Goal: Book appointment/travel/reservation

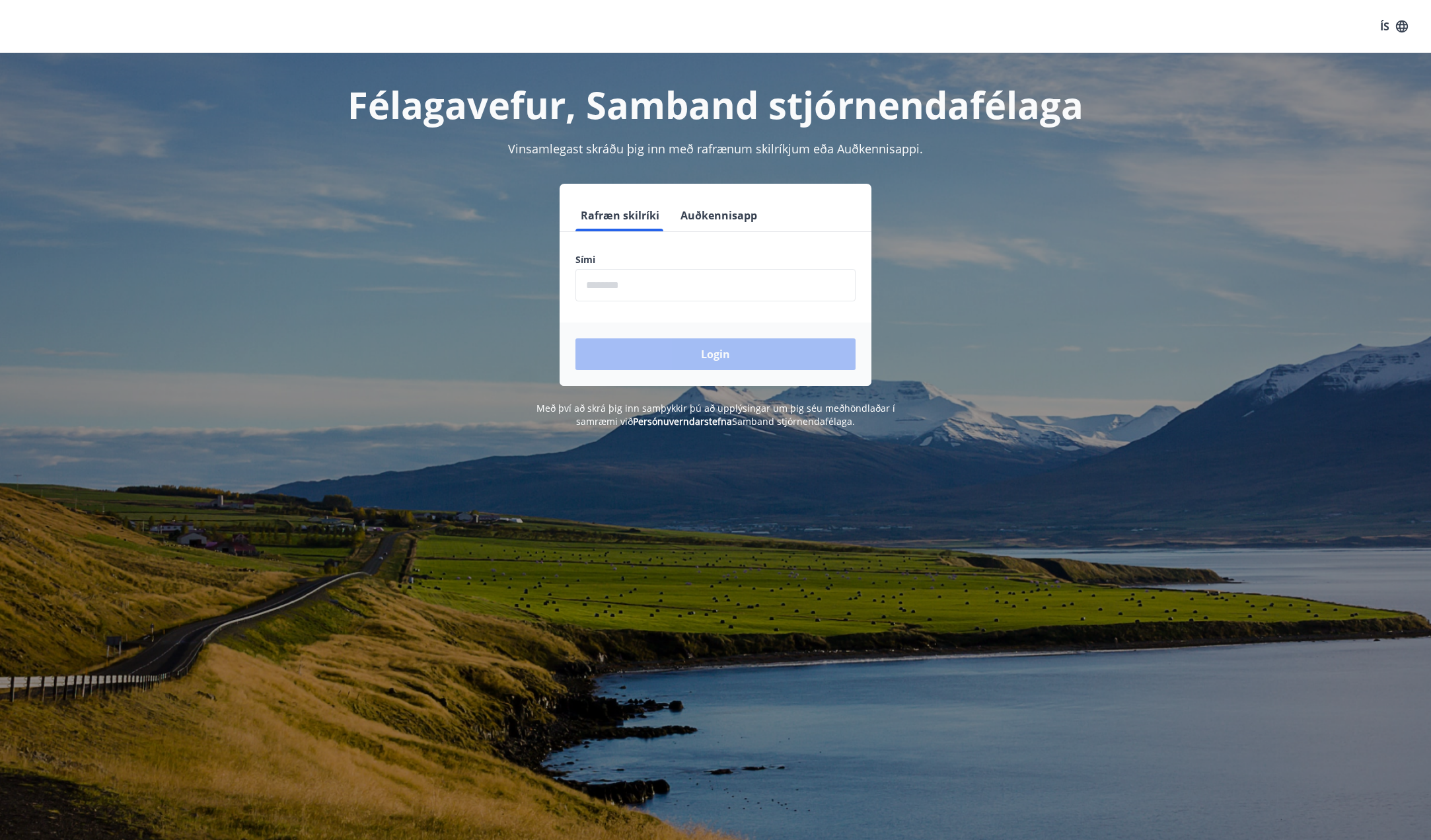
click at [707, 216] on button "Auðkennisapp" at bounding box center [719, 216] width 88 height 32
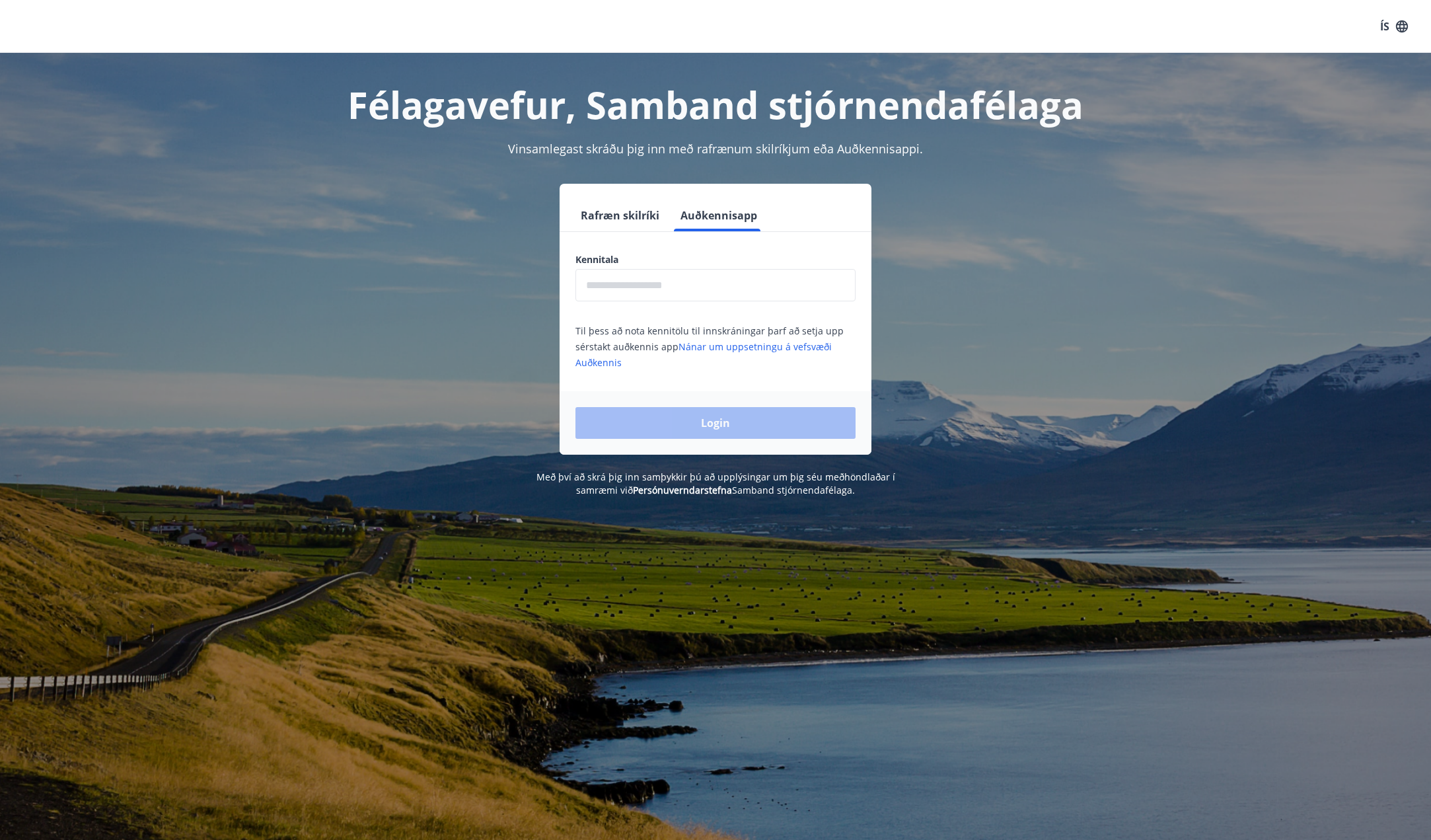
click at [703, 284] on input "text" at bounding box center [715, 284] width 280 height 32
type input "**********"
click at [576, 407] on button "Login" at bounding box center [715, 423] width 280 height 32
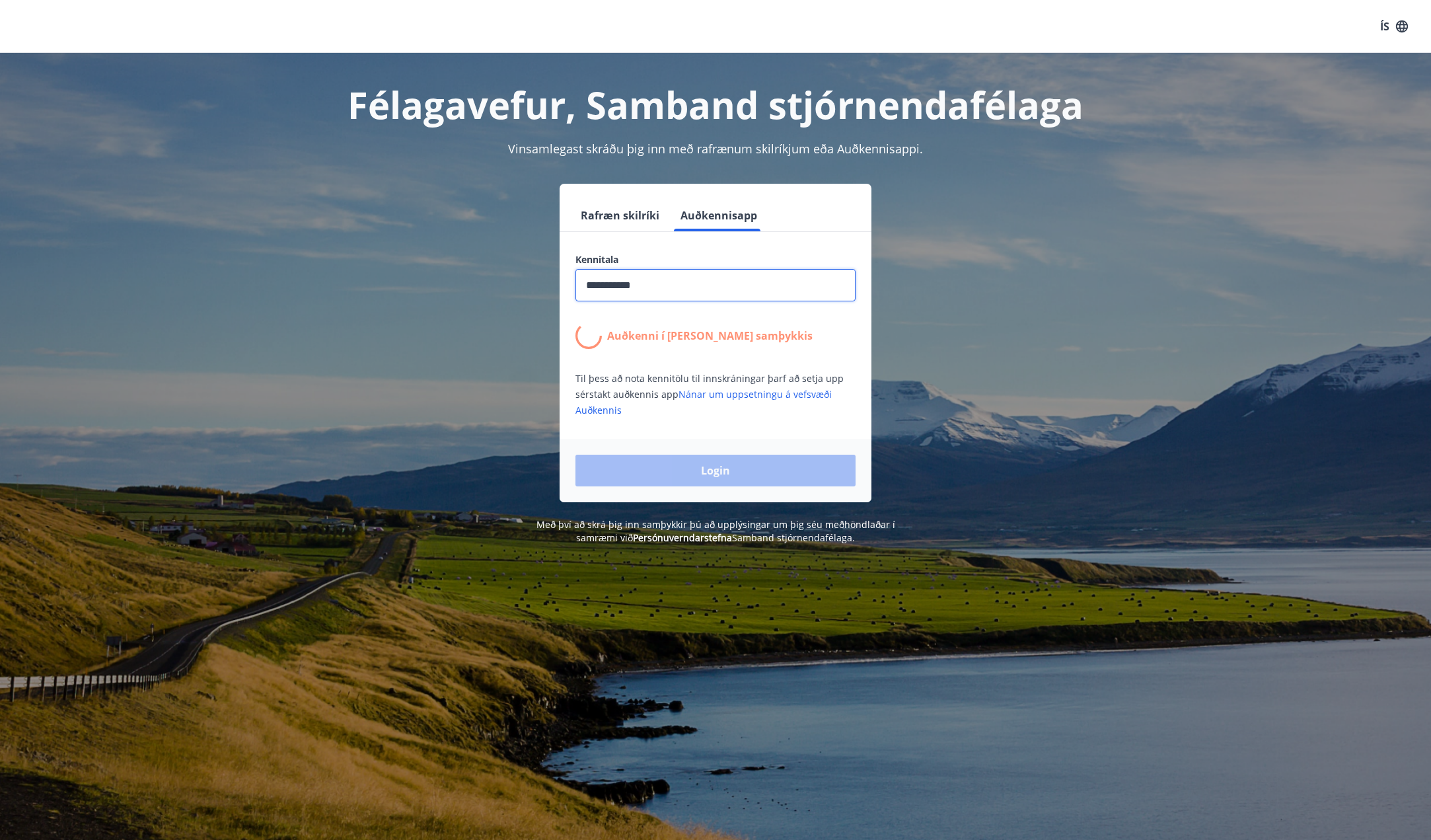
click at [1011, 317] on div "**********" at bounding box center [715, 343] width 919 height 318
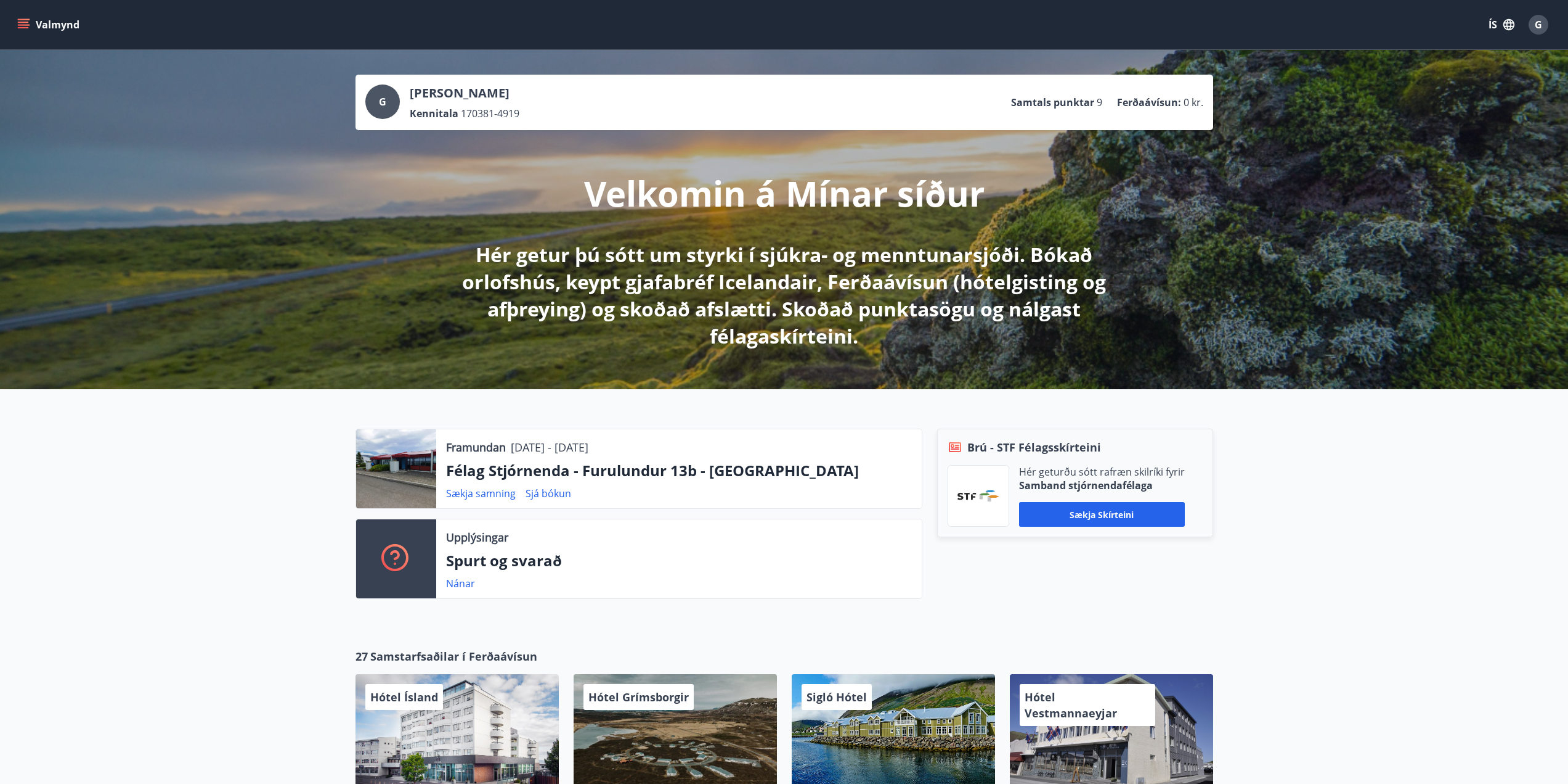
click at [739, 467] on p "Félag Stjórnenda - Furulundur 13b - Akureyri" at bounding box center [679, 470] width 466 height 21
click at [57, 28] on button "Valmynd" at bounding box center [49, 24] width 69 height 22
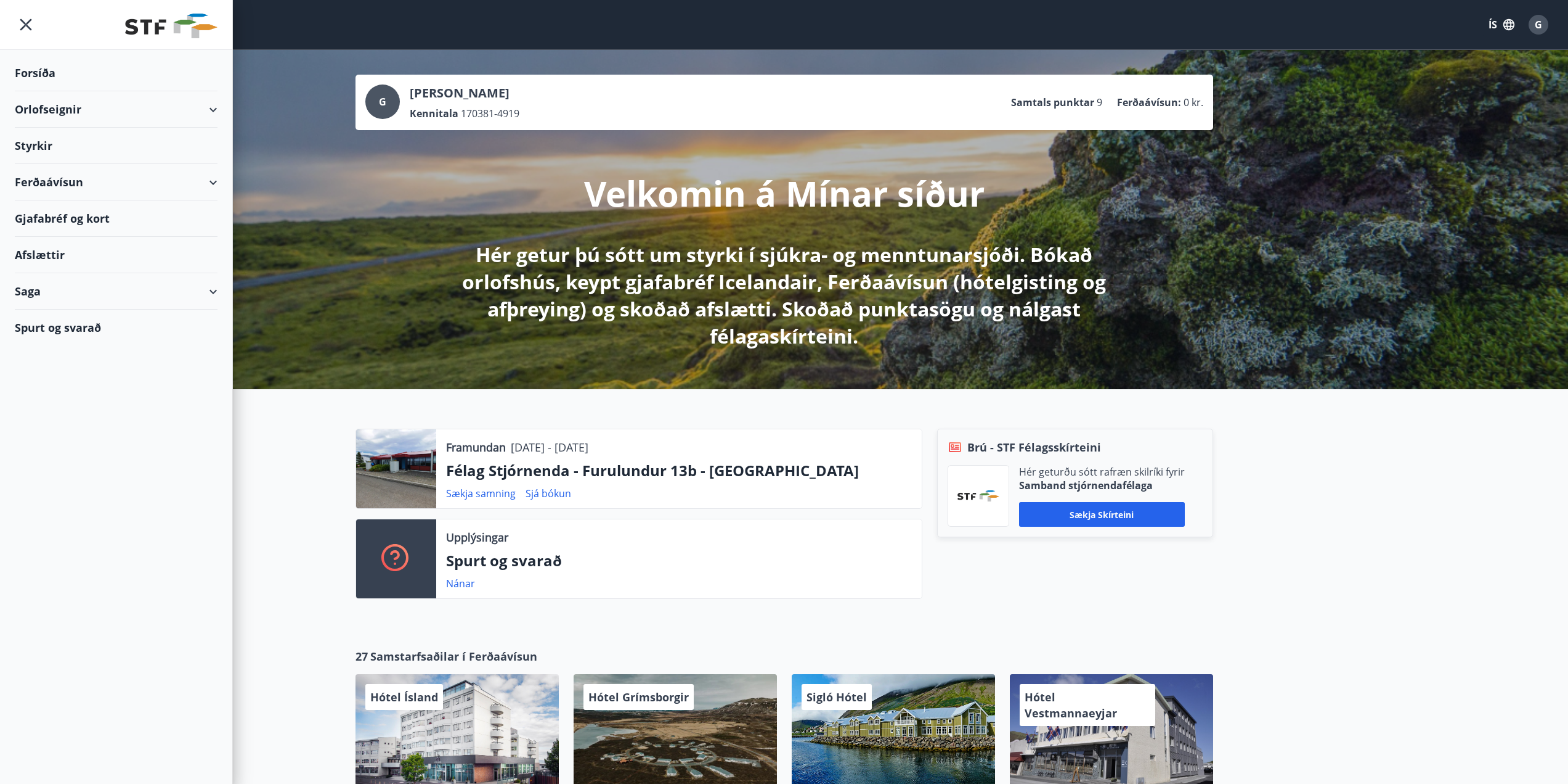
click at [54, 97] on div "Orlofseignir" at bounding box center [116, 109] width 203 height 36
click at [73, 138] on div "Framboð" at bounding box center [116, 140] width 183 height 25
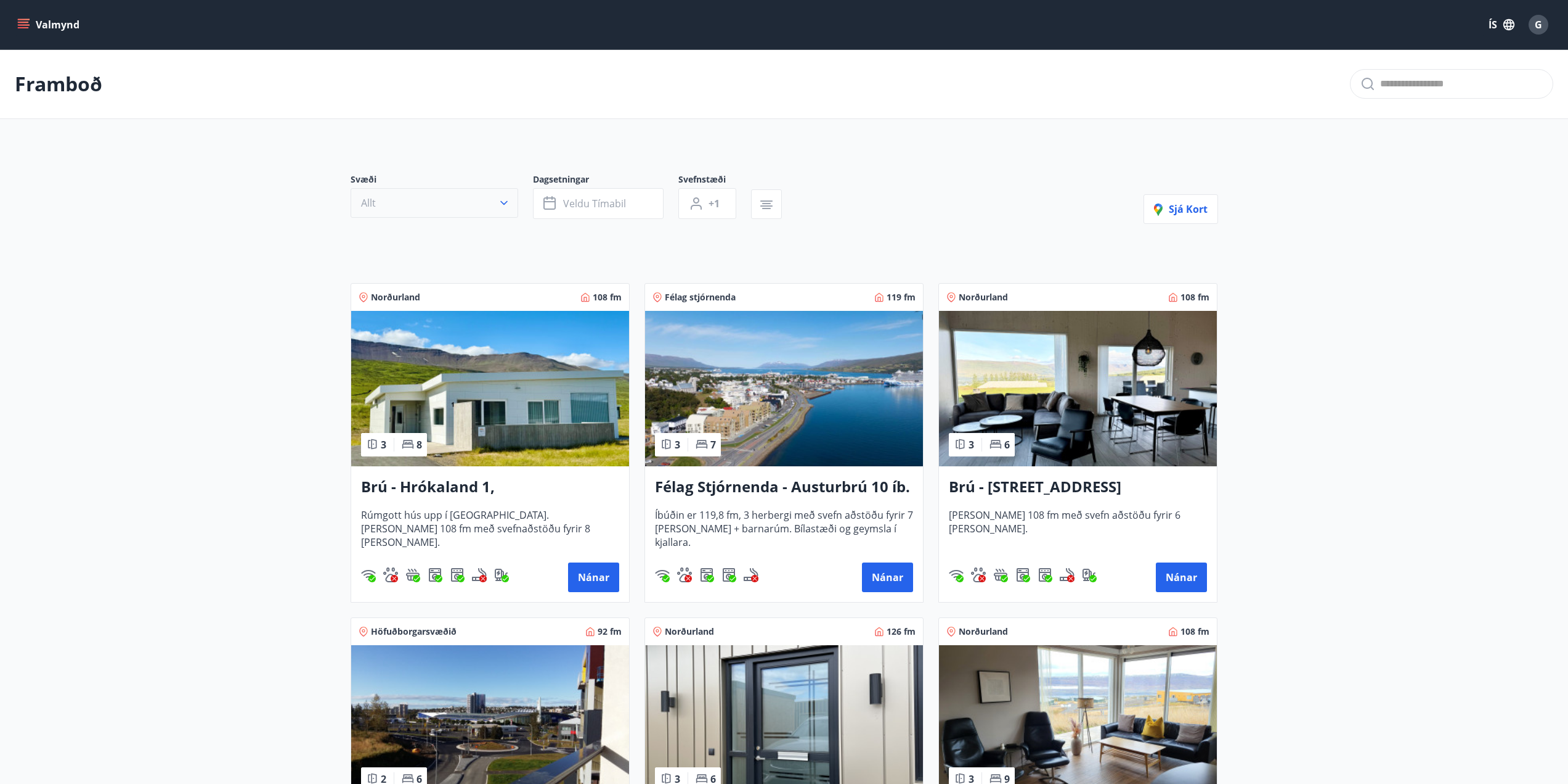
click at [424, 200] on button "Allt" at bounding box center [434, 203] width 168 height 30
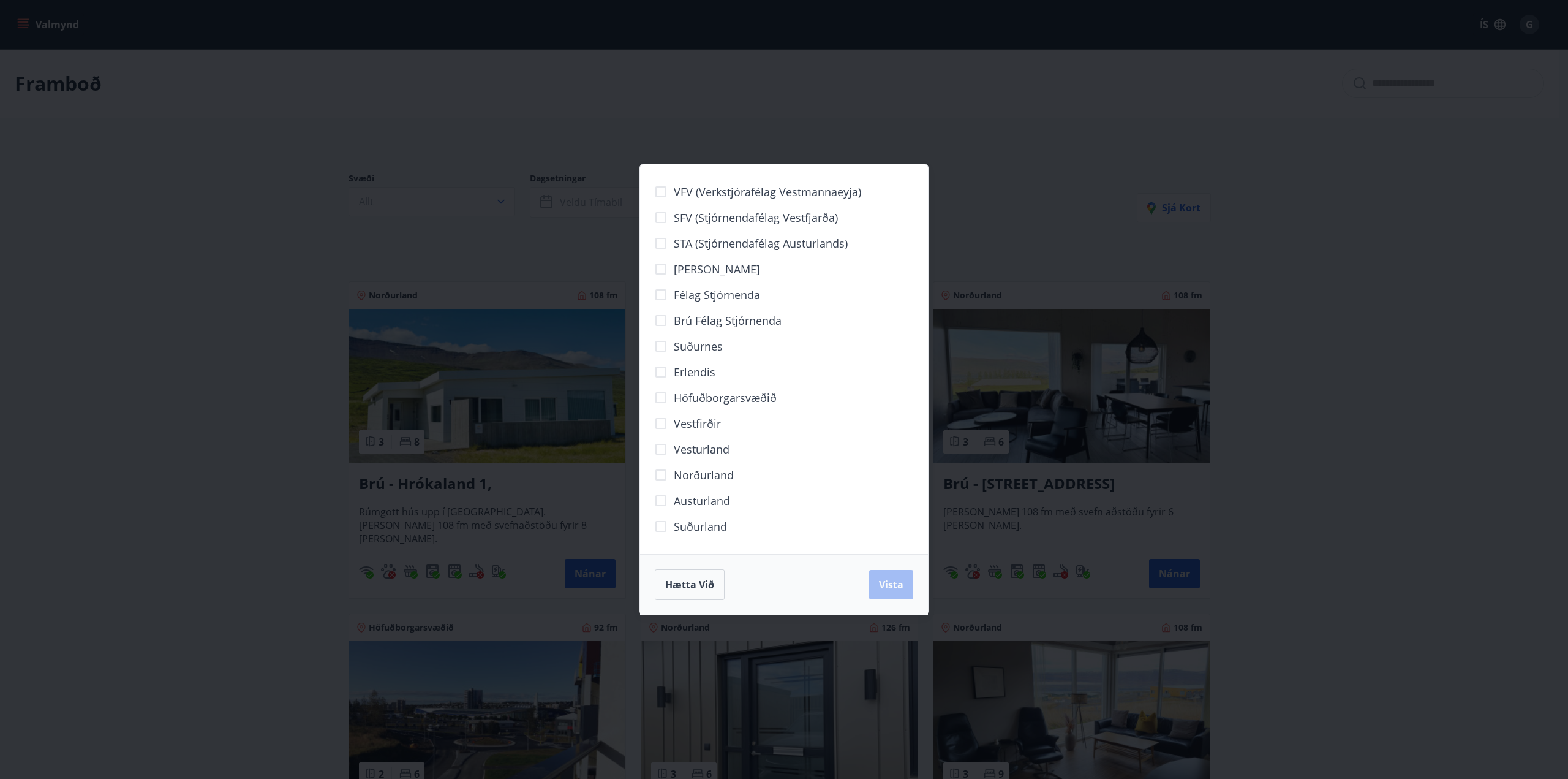
click at [714, 472] on span "Norðurland" at bounding box center [704, 474] width 60 height 16
click at [904, 580] on button "Vista" at bounding box center [891, 584] width 45 height 30
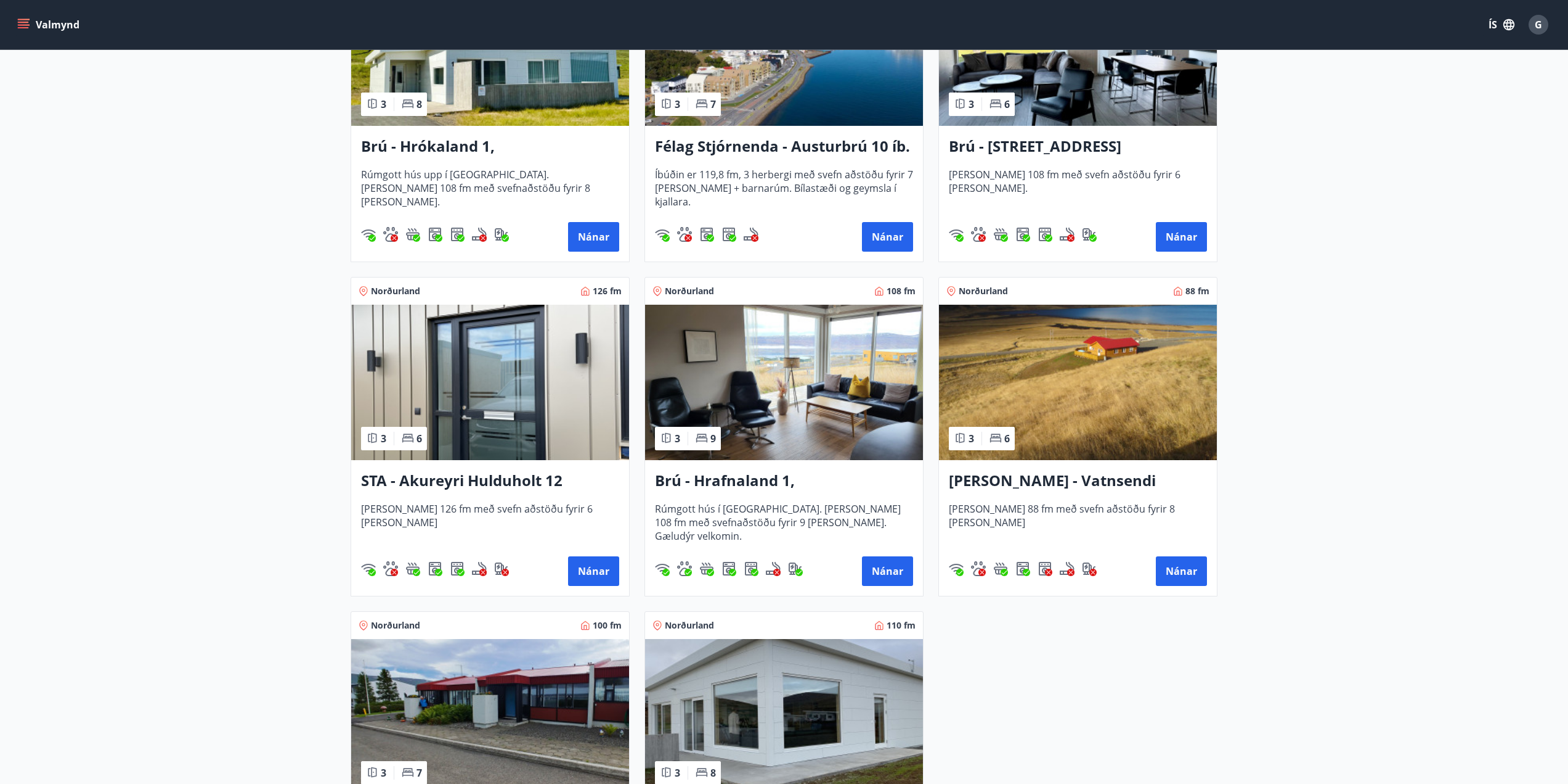
scroll to position [616, 0]
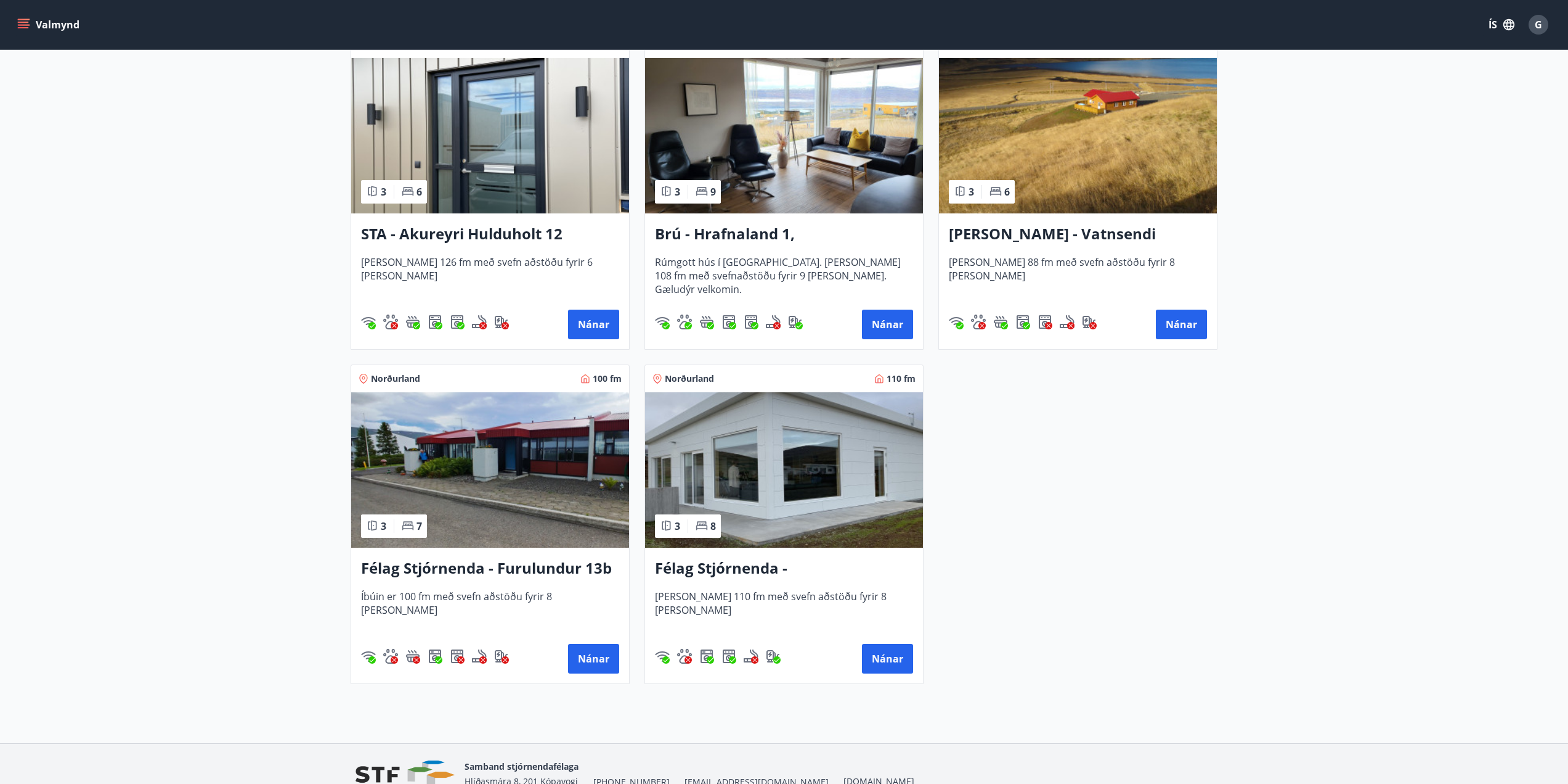
click at [531, 563] on h3 "Félag Stjórnenda - Furulundur 13b - Akureyri" at bounding box center [490, 568] width 258 height 22
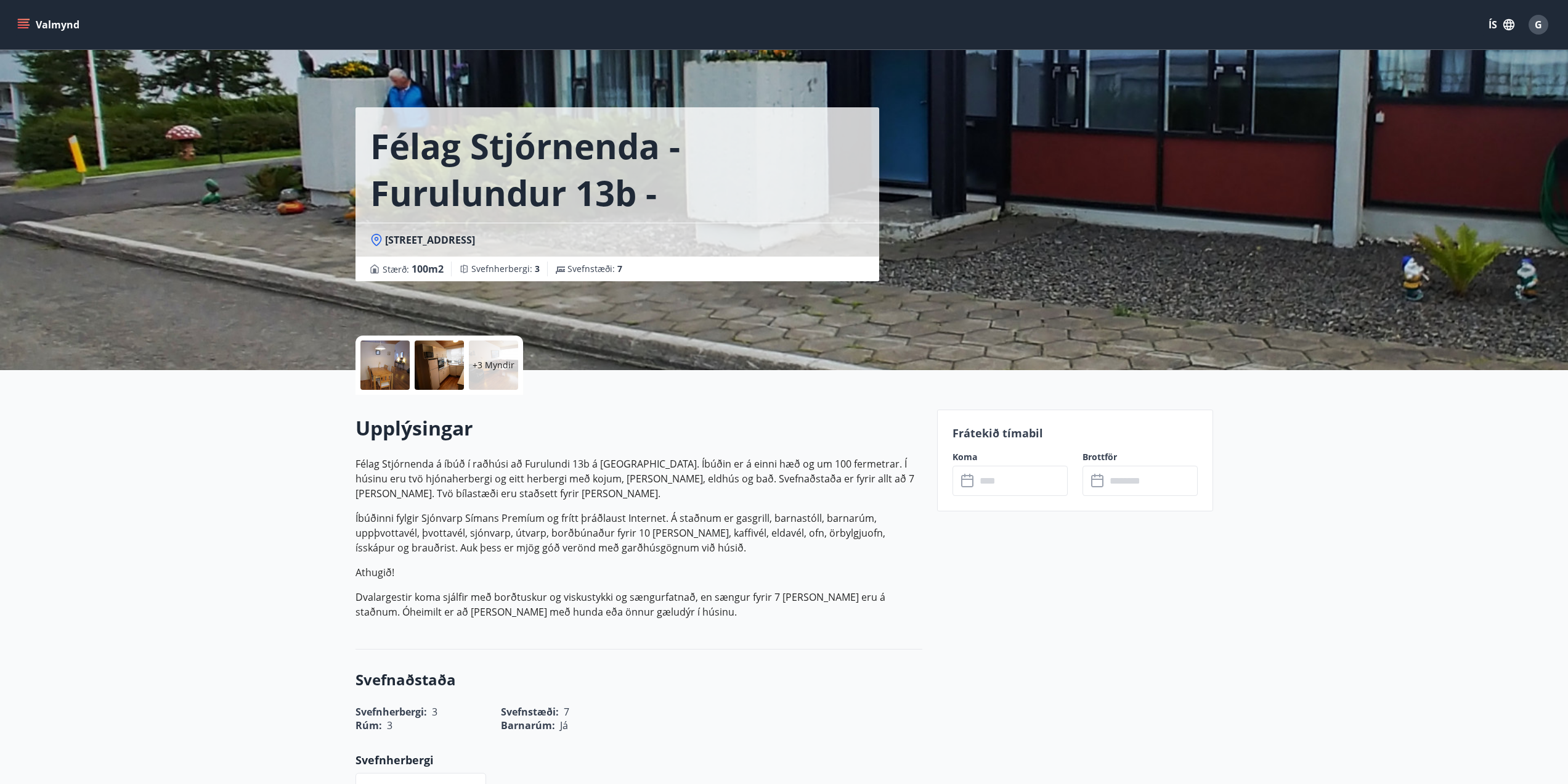
click at [791, 466] on p "Félag Stjórnenda á íbúð í raðhúsi að Furulundi 13b á Akureyri. Íbúðin er á einn…" at bounding box center [639, 478] width 567 height 45
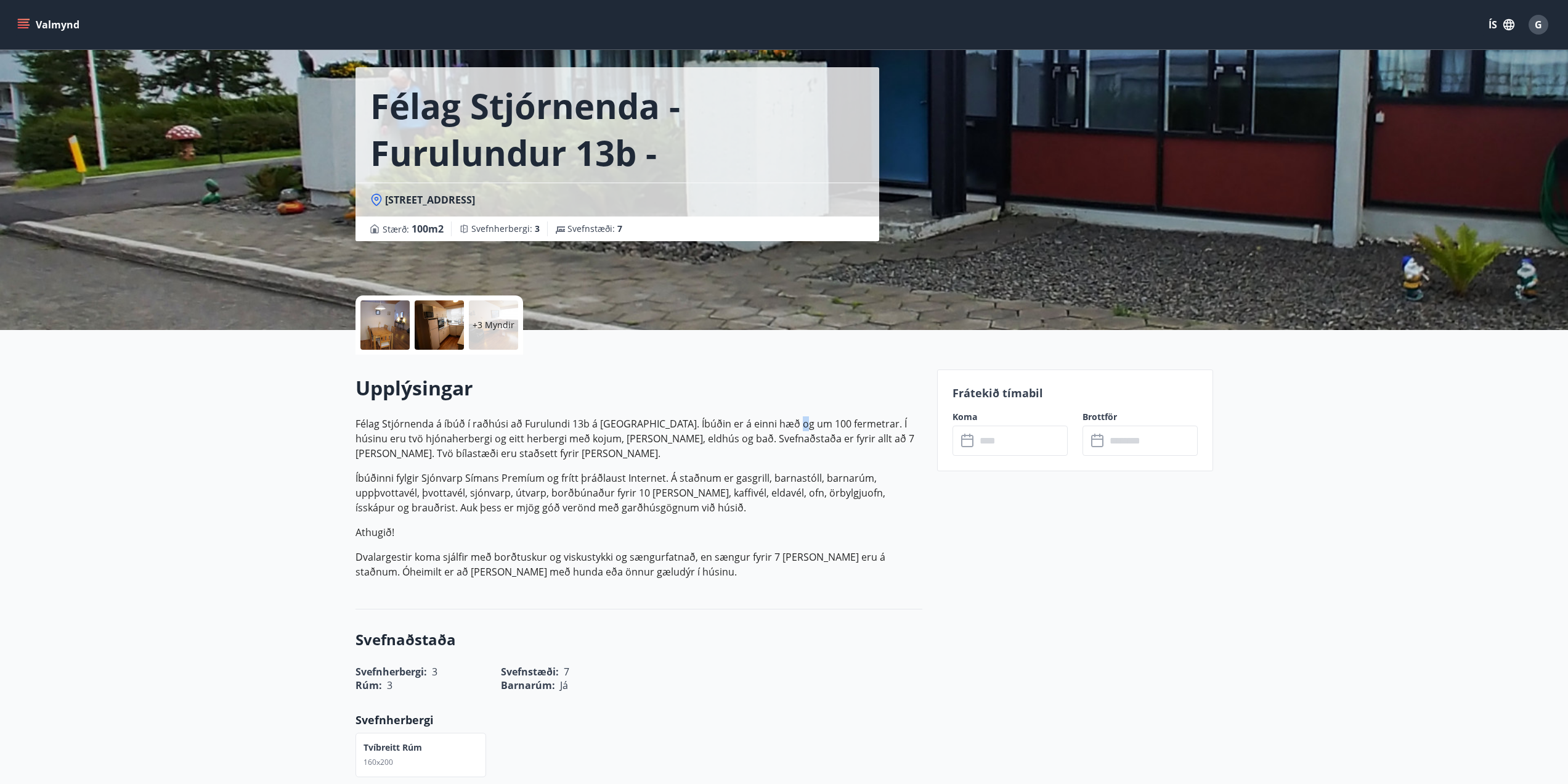
scroll to position [62, 0]
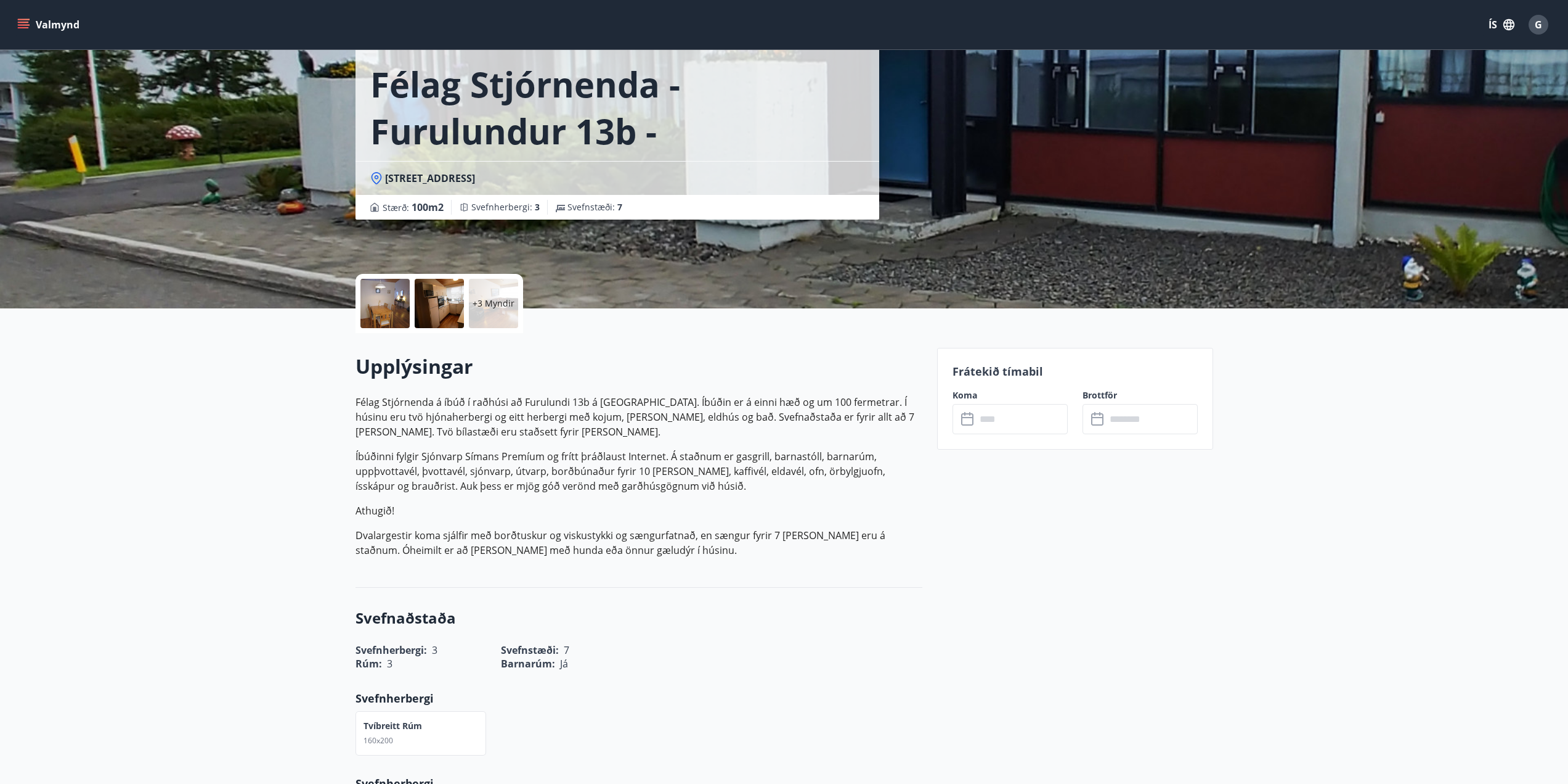
drag, startPoint x: 649, startPoint y: 445, endPoint x: 656, endPoint y: 442, distance: 7.6
click at [650, 445] on p "Félag Stjórnenda á íbúð í raðhúsi að Furulundi 13b á Akureyri. Íbúðin er á einn…" at bounding box center [639, 475] width 567 height 163
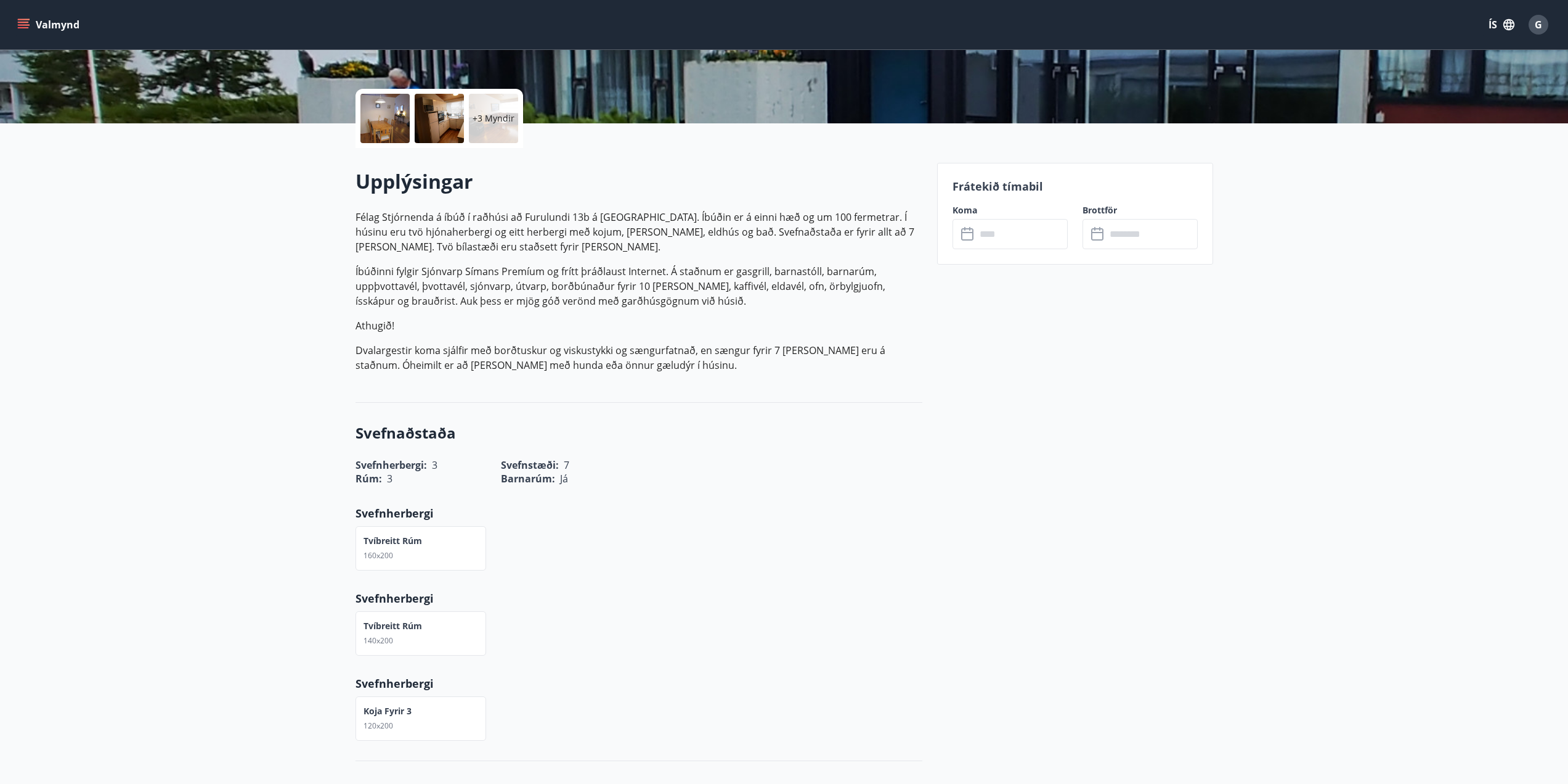
click at [554, 471] on div "Barnarúm : Já" at bounding box center [559, 471] width 146 height 28
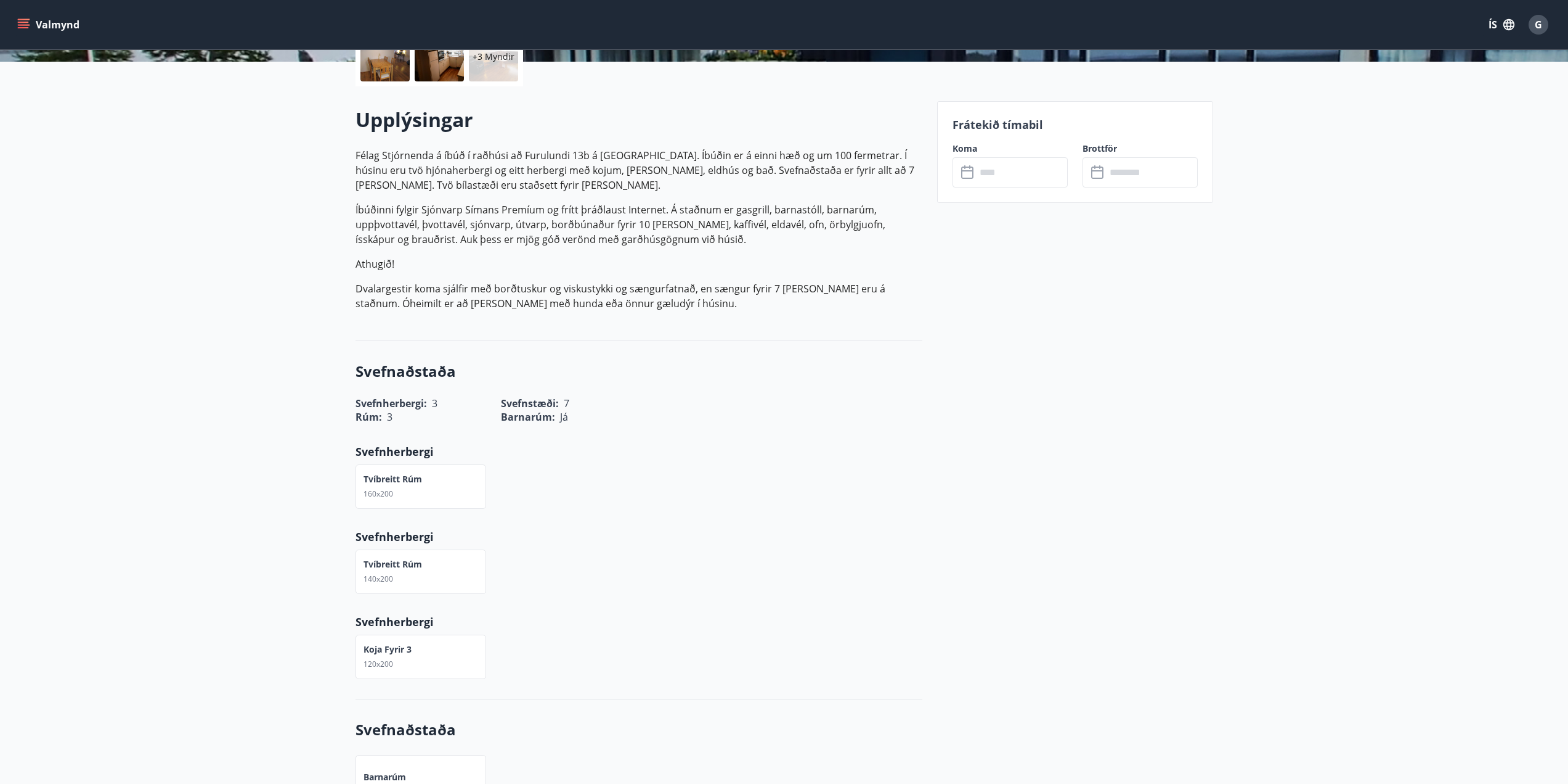
click at [409, 496] on div "Tvíbreitt rúm 160x200" at bounding box center [393, 486] width 59 height 27
click at [538, 487] on div "Tvíbreitt rúm 160x200" at bounding box center [632, 478] width 582 height 59
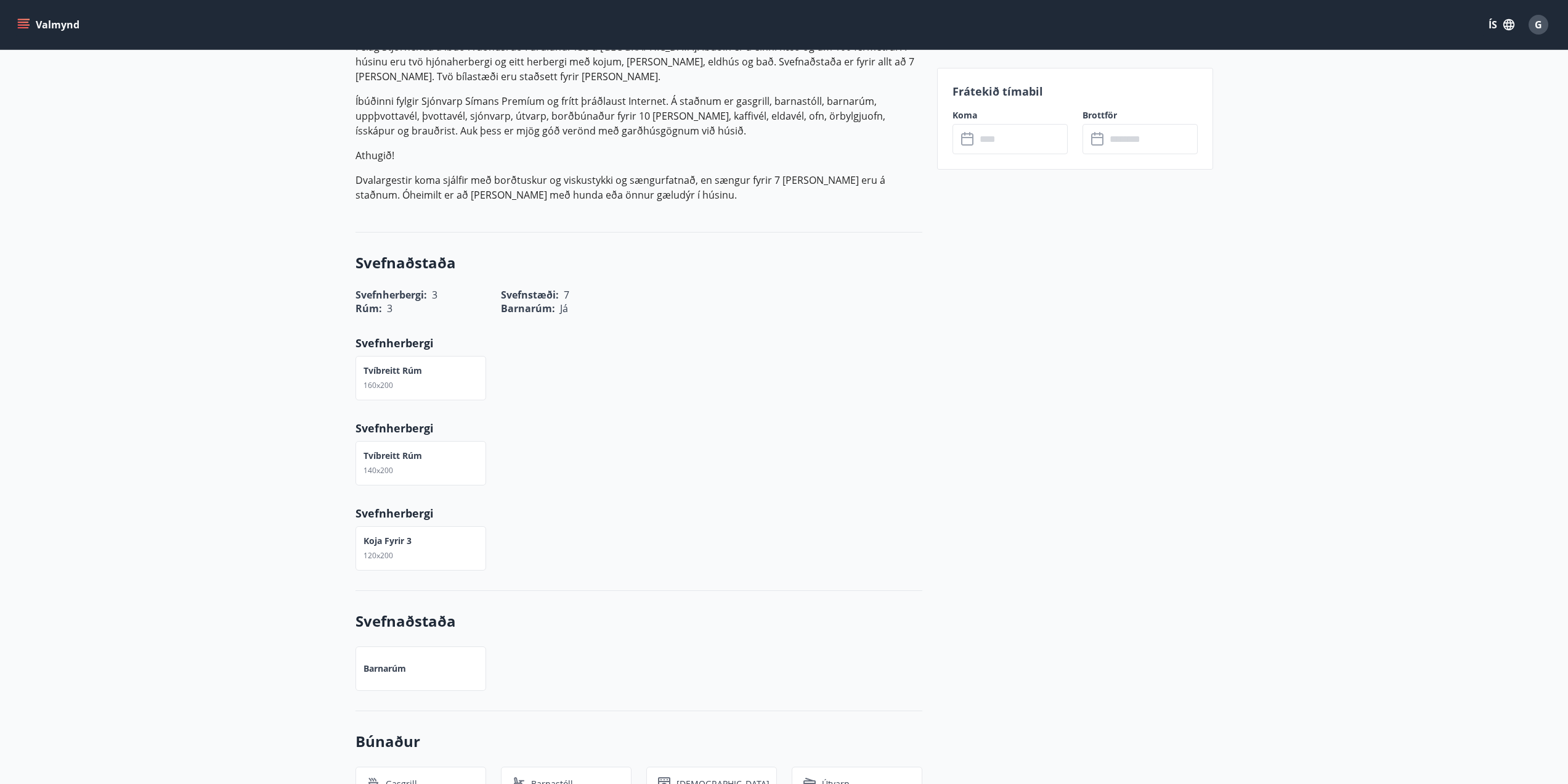
scroll to position [432, 0]
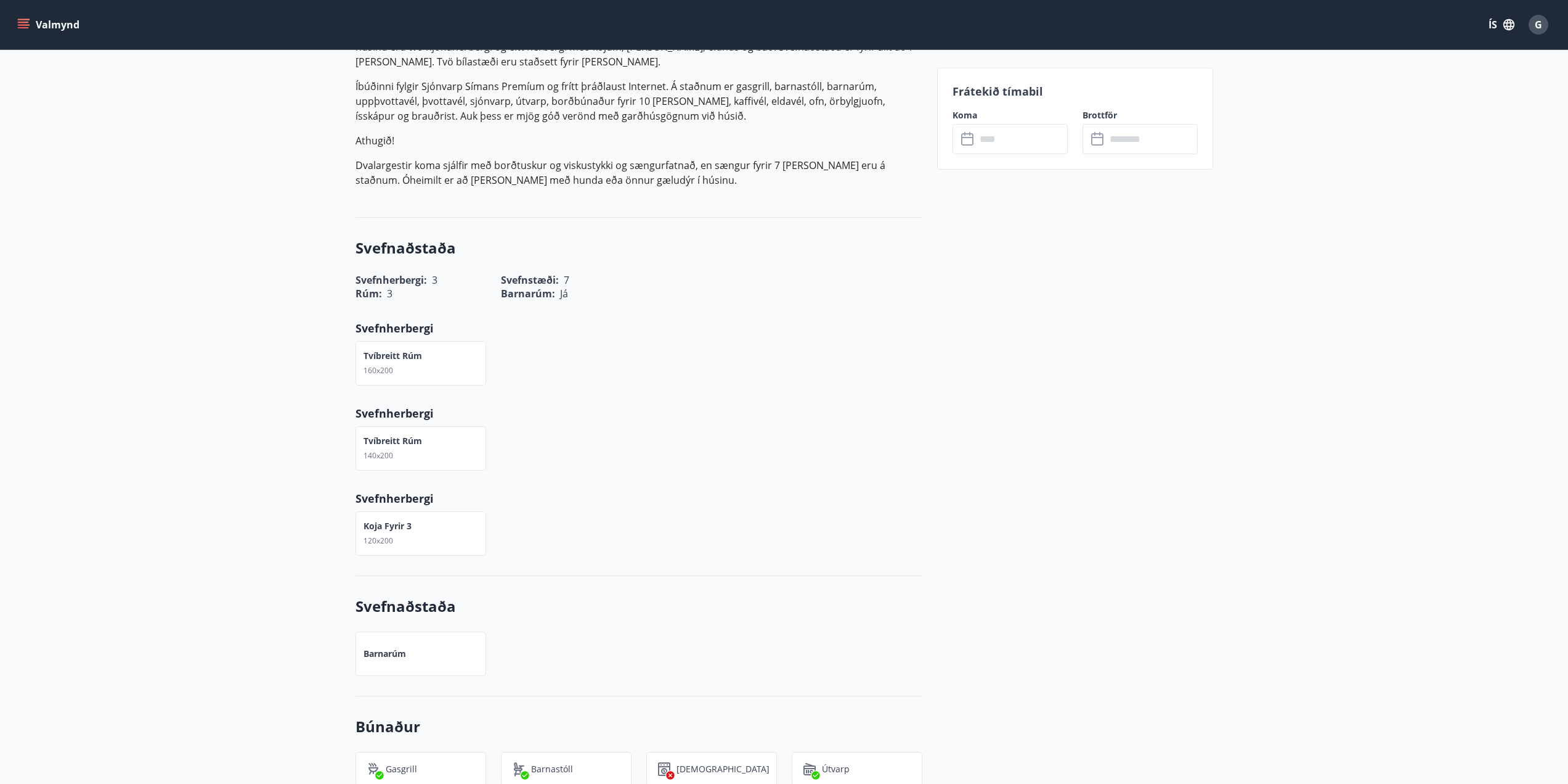
click at [537, 412] on div "Tvíbreitt rúm 140x200" at bounding box center [632, 440] width 582 height 59
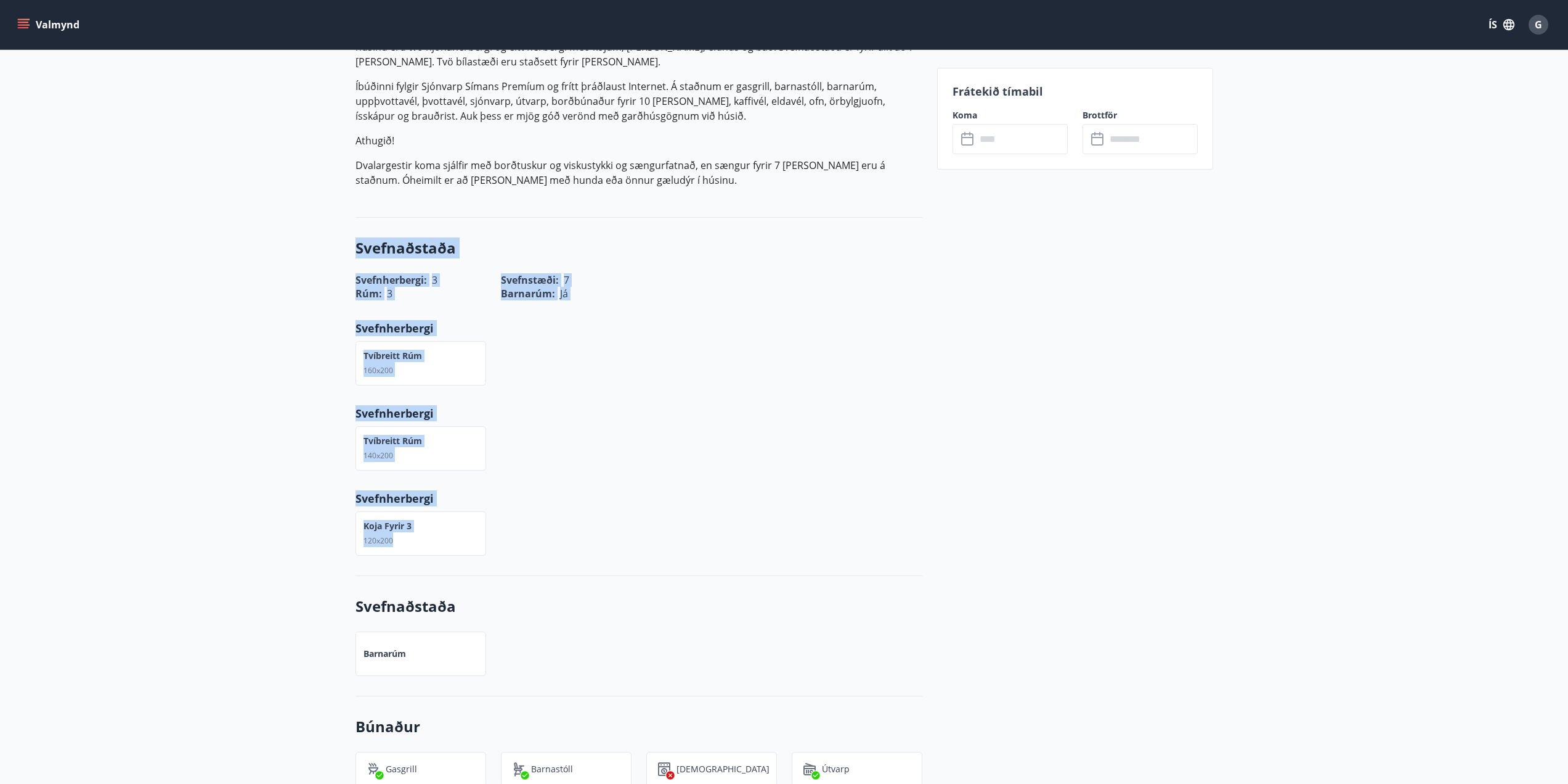
drag, startPoint x: 354, startPoint y: 247, endPoint x: 544, endPoint y: 548, distance: 356.0
click at [691, 492] on p "Svefnherbergi" at bounding box center [639, 498] width 567 height 16
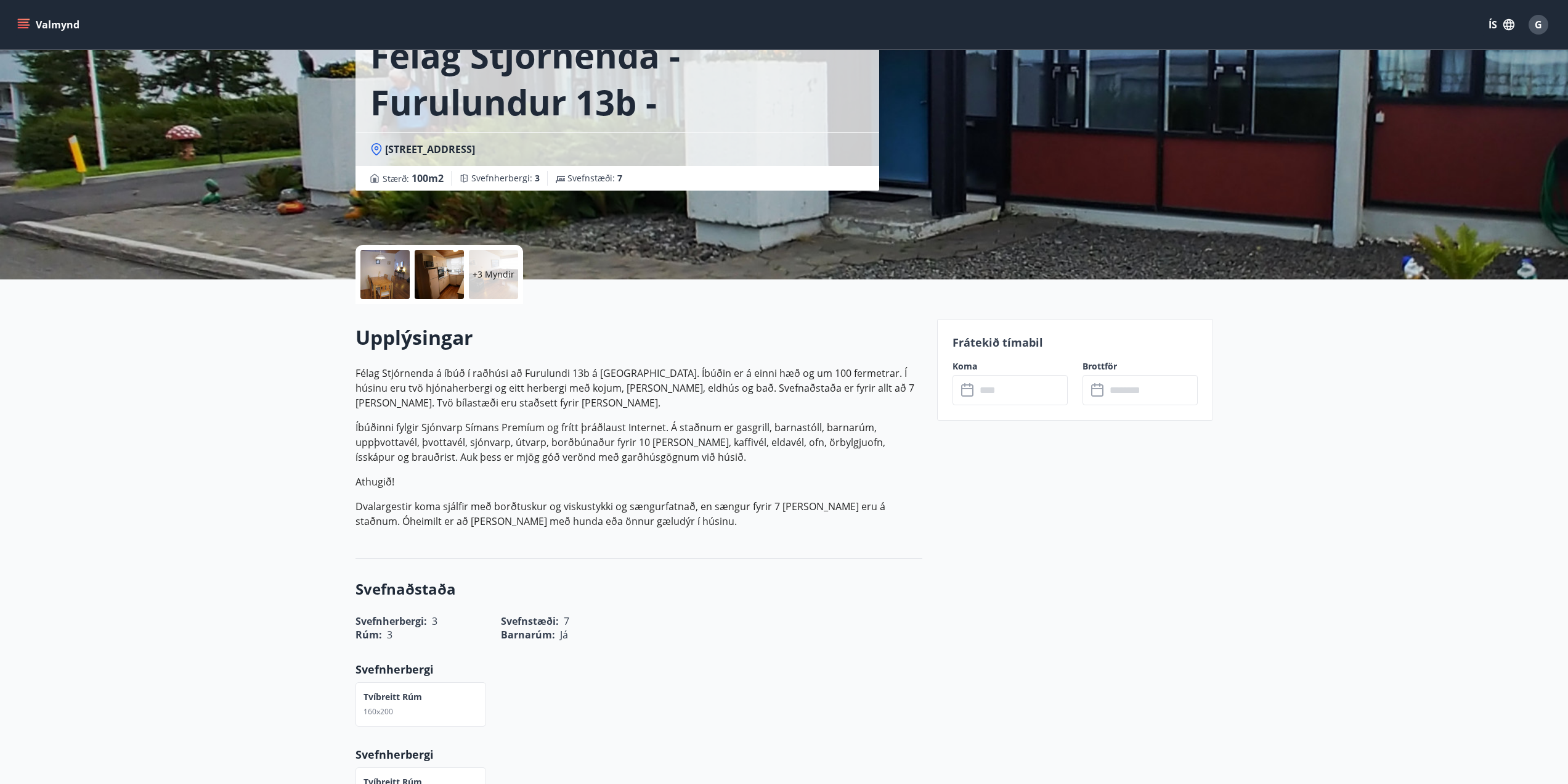
scroll to position [0, 0]
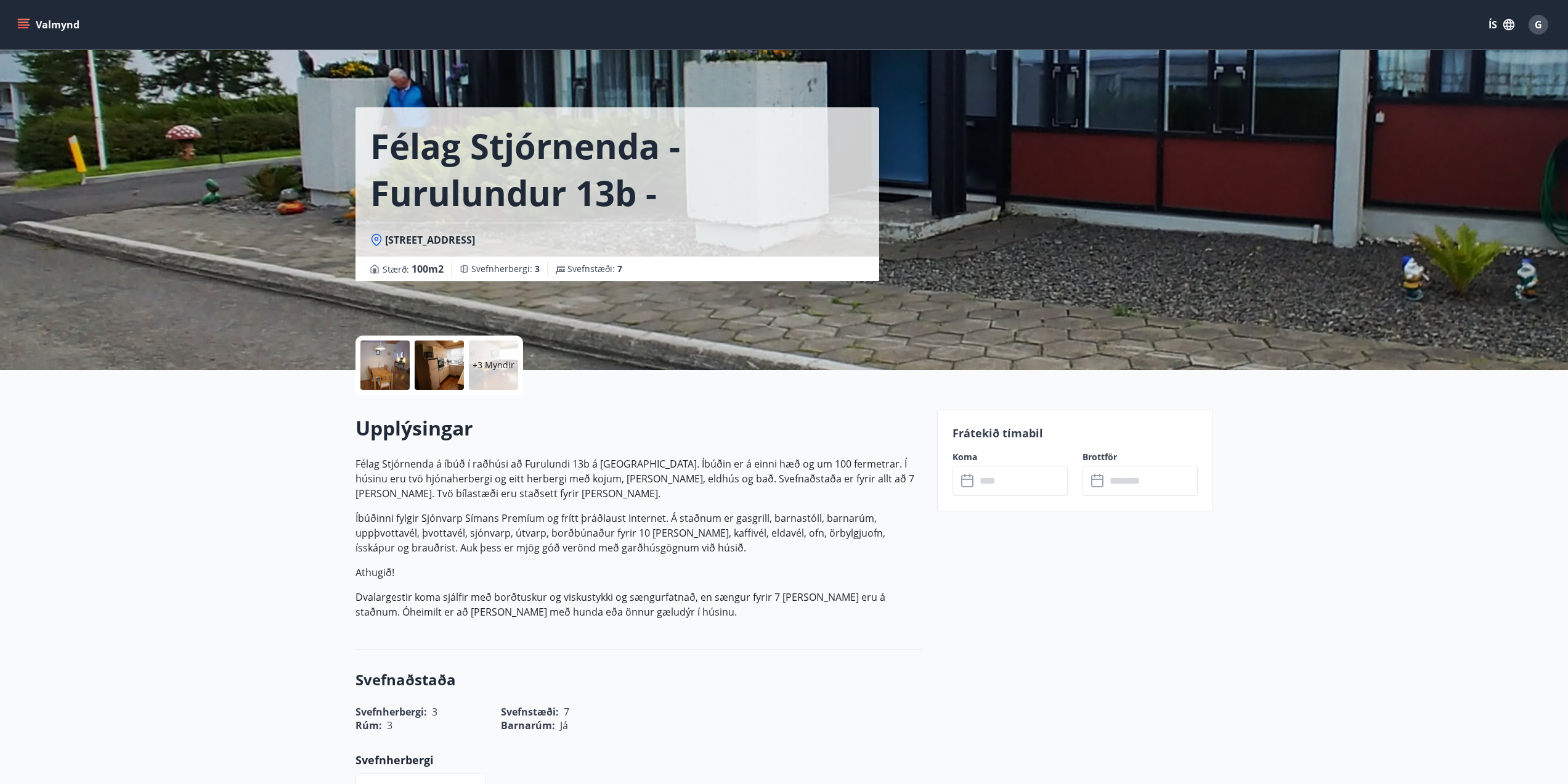
click at [692, 503] on p "Félag Stjórnenda á íbúð í raðhúsi að Furulundi 13b á Akureyri. Íbúðin er á einn…" at bounding box center [639, 537] width 567 height 163
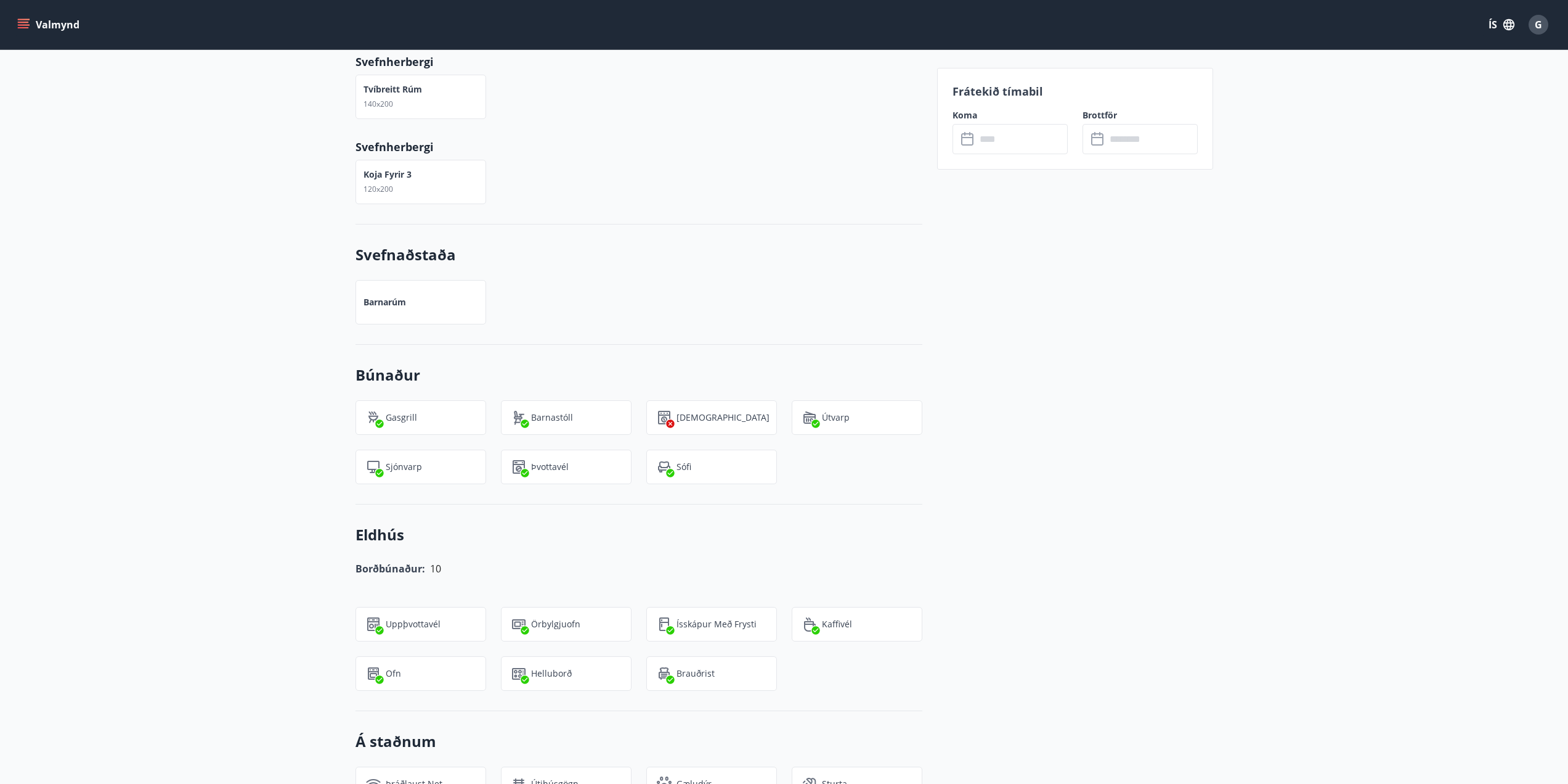
scroll to position [802, 0]
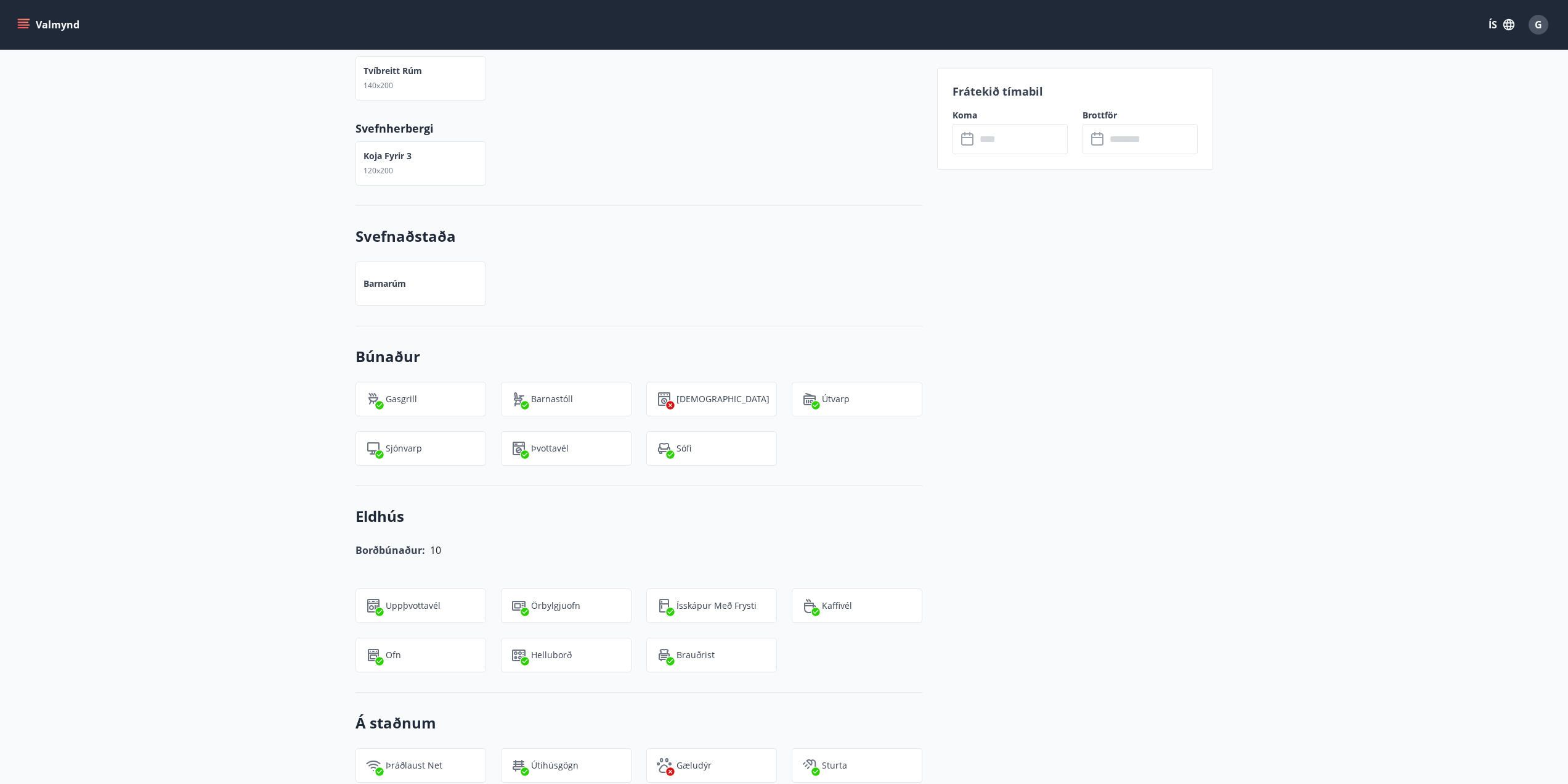
click at [946, 529] on div "Frátekið tímabil Koma ​ ​ Brottför ​ ​" at bounding box center [1075, 550] width 276 height 1884
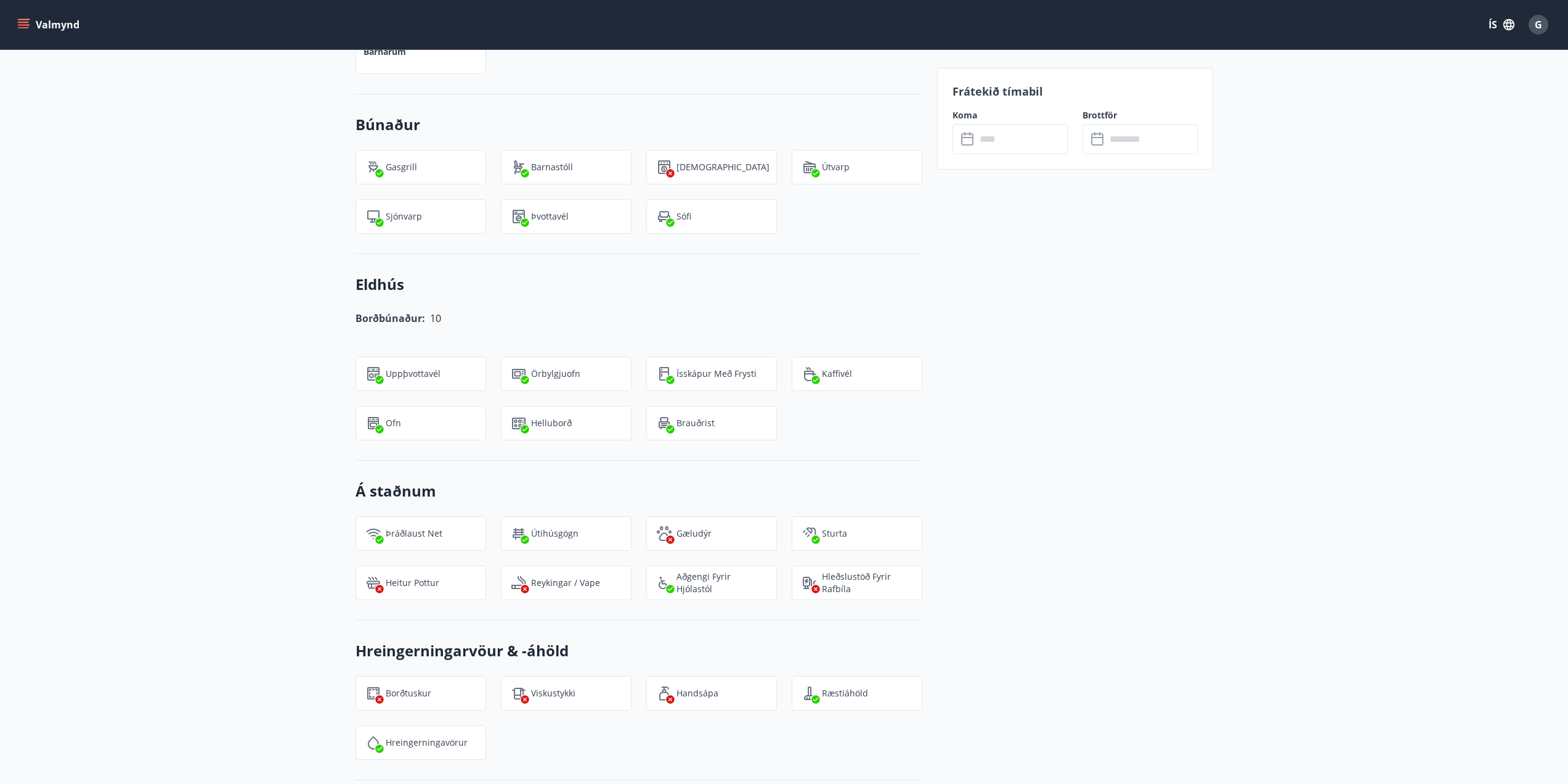
scroll to position [1110, 0]
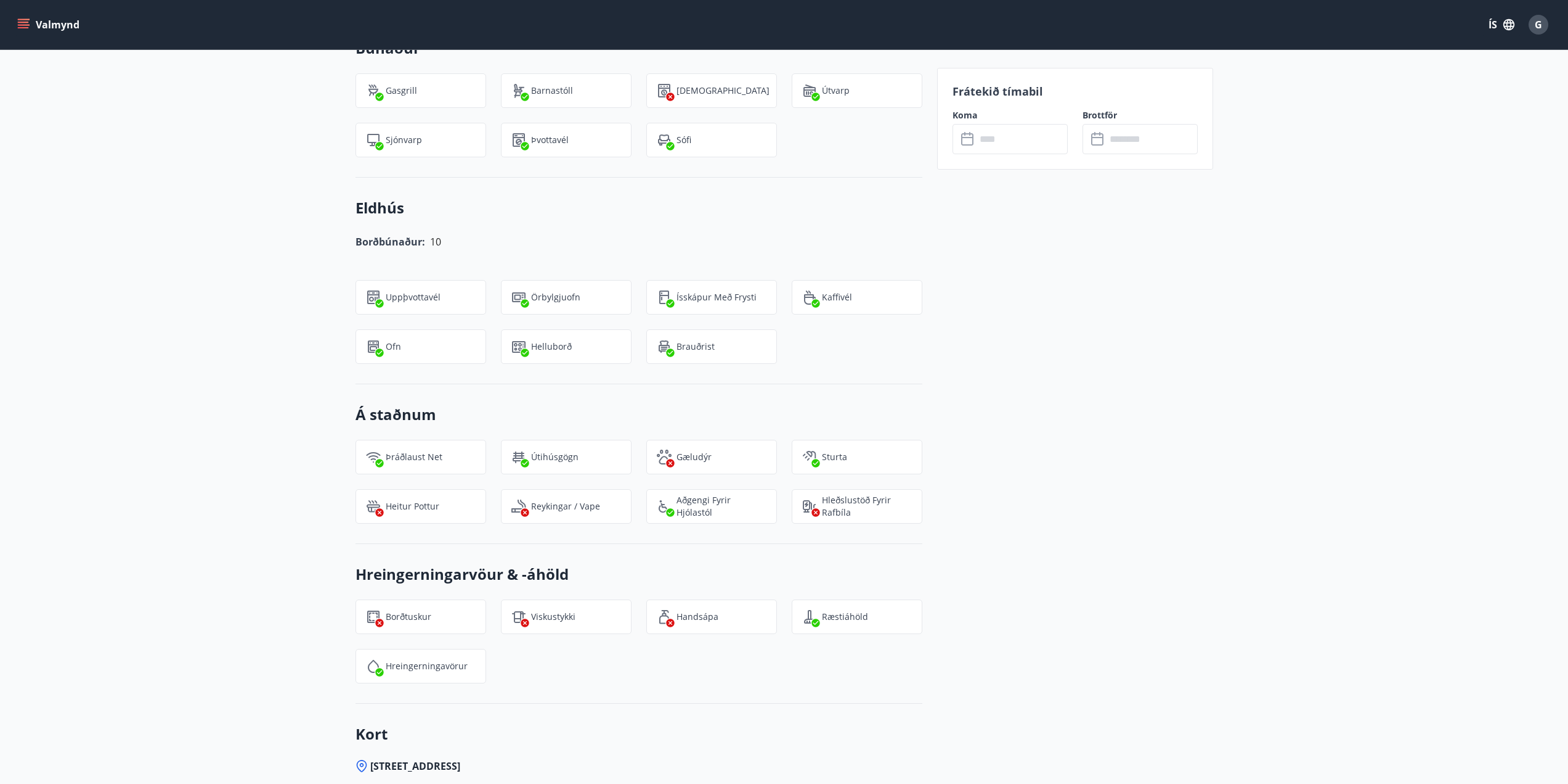
click at [946, 529] on div "Frátekið tímabil Koma ​ ​ Brottför ​ ​" at bounding box center [1075, 242] width 276 height 1884
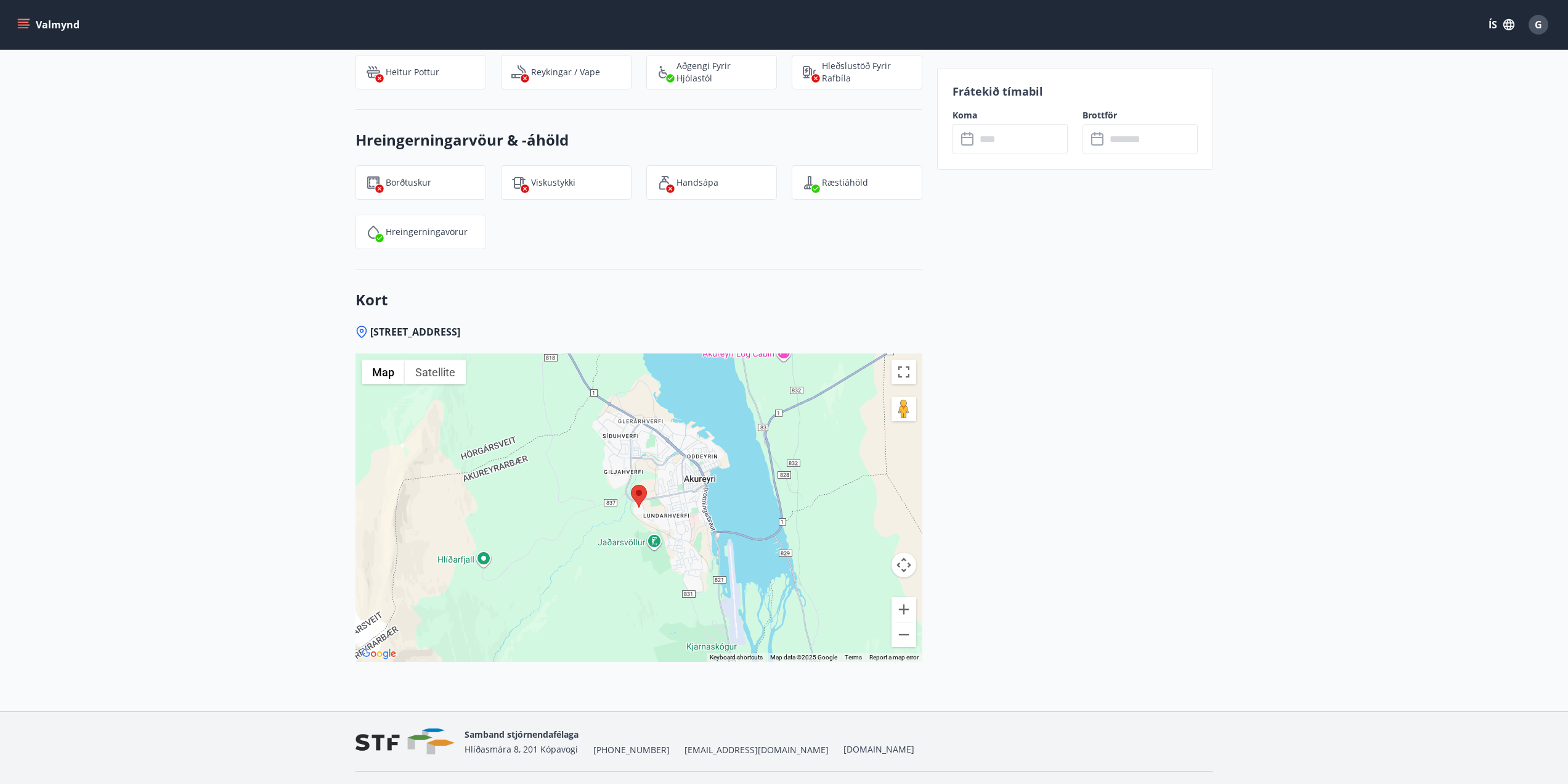
scroll to position [1574, 0]
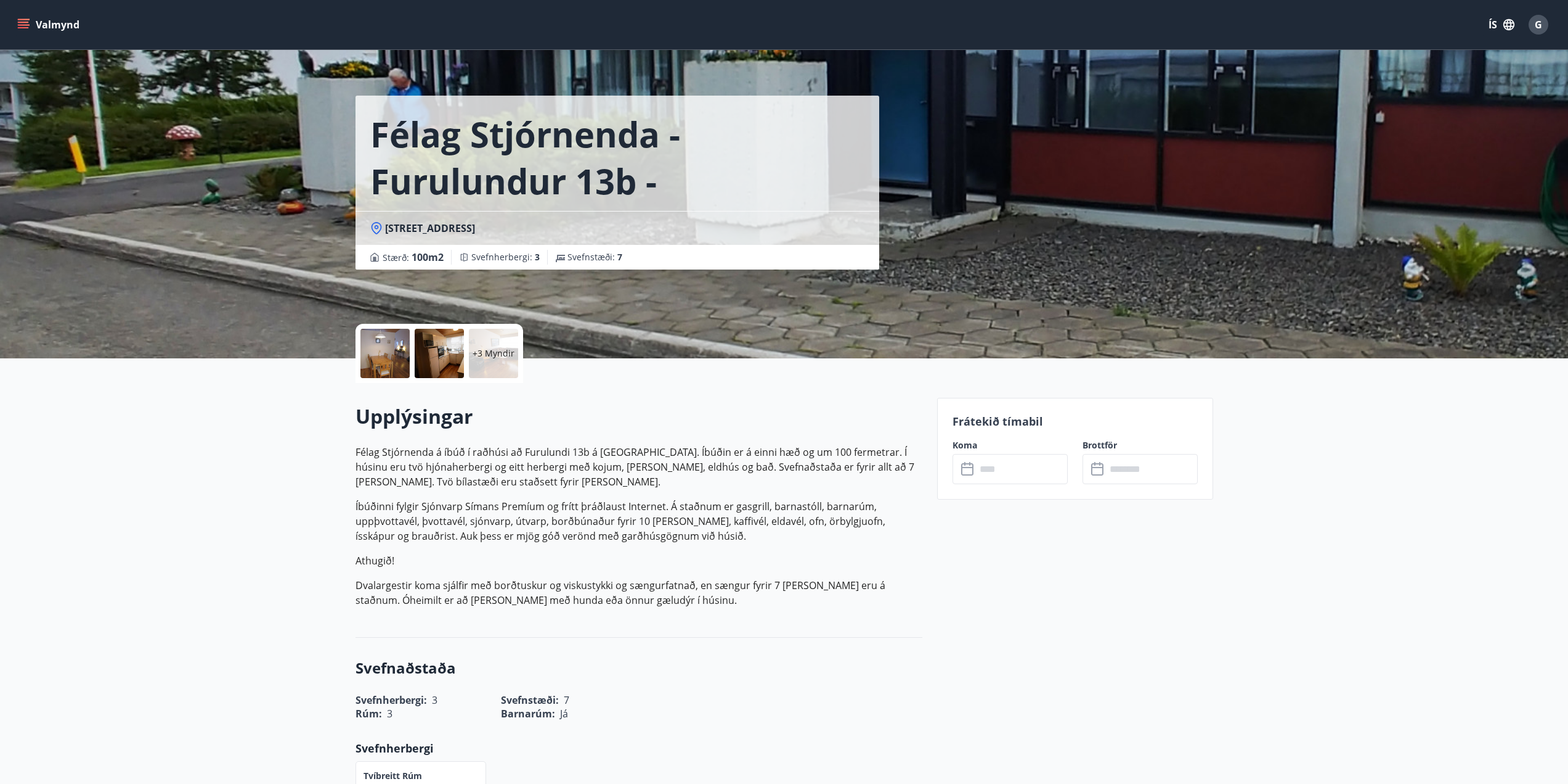
scroll to position [0, 0]
